Goal: Use online tool/utility: Use online tool/utility

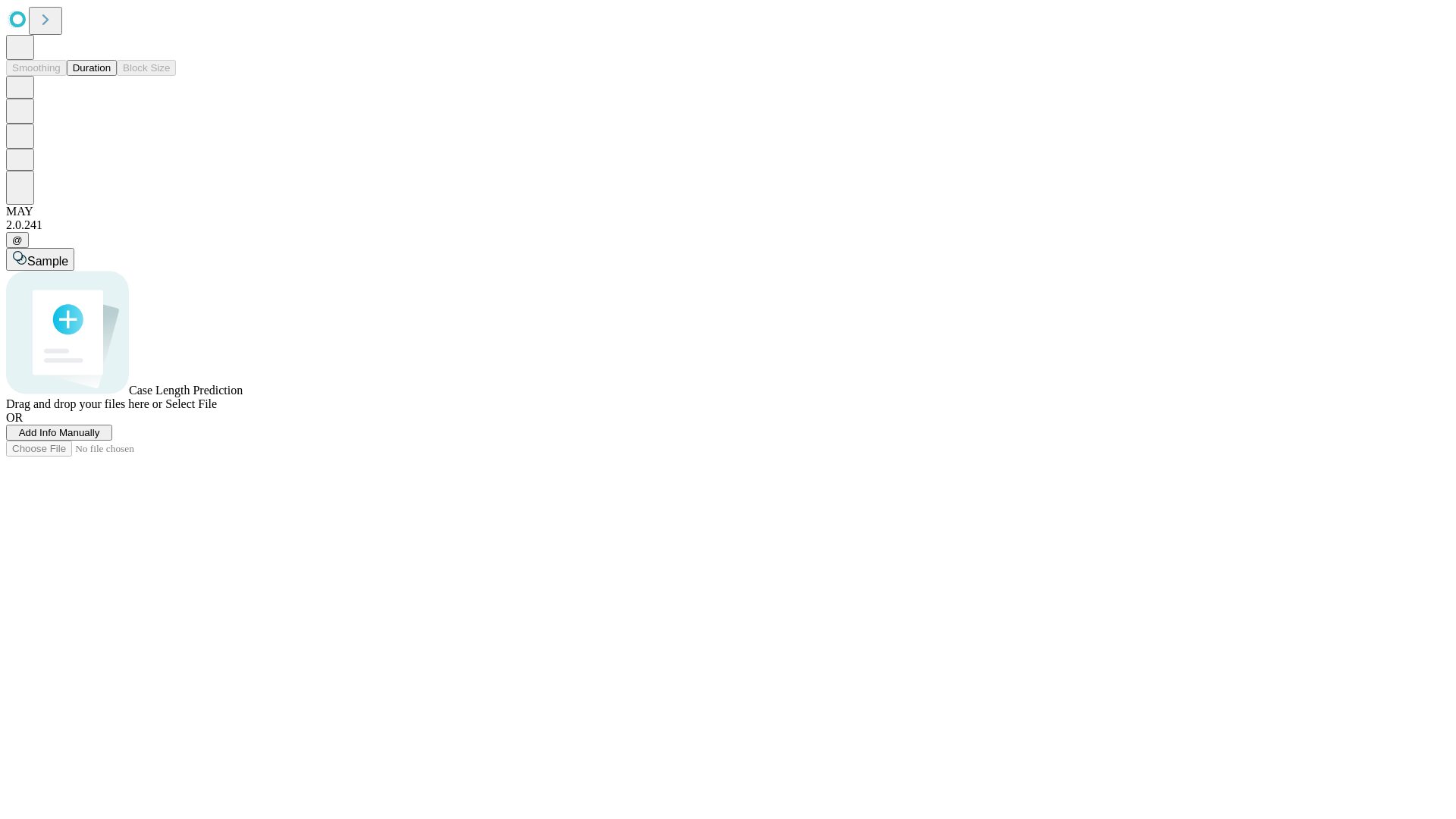
click at [111, 76] on button "Duration" at bounding box center [92, 68] width 51 height 16
click at [217, 410] on span "Select File" at bounding box center [190, 403] width 51 height 13
